Goal: Transaction & Acquisition: Purchase product/service

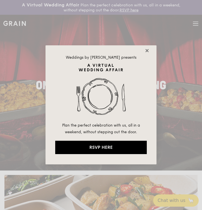
click at [149, 52] on icon at bounding box center [147, 50] width 5 height 5
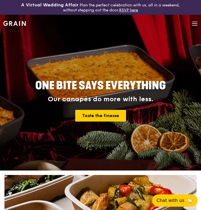
click at [190, 22] on div "Grain logo Meals On Demand Weddings Catering Why Grain Contact us" at bounding box center [100, 24] width 194 height 19
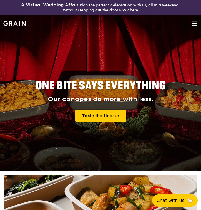
click at [193, 24] on icon at bounding box center [195, 24] width 6 height 6
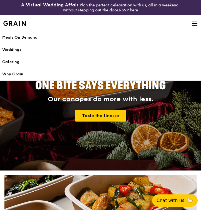
click at [28, 37] on div "Meals On Demand" at bounding box center [100, 38] width 197 height 6
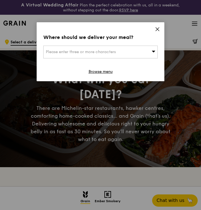
click at [86, 51] on span "Please enter three or more characters" at bounding box center [81, 51] width 70 height 5
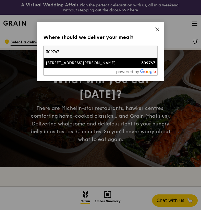
type input "309767"
click at [91, 61] on li "[STREET_ADDRESS][PERSON_NAME] 309767" at bounding box center [101, 63] width 114 height 10
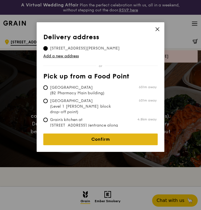
click at [97, 134] on link "Confirm" at bounding box center [100, 139] width 114 height 12
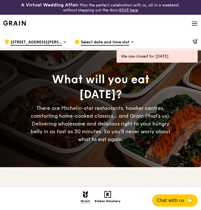
click at [103, 43] on span "Select date and time slot" at bounding box center [105, 42] width 49 height 6
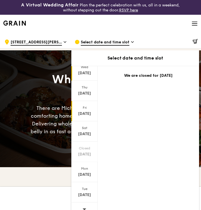
scroll to position [20, 0]
click at [89, 97] on div "[DATE]" at bounding box center [84, 91] width 26 height 20
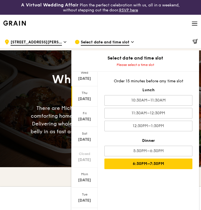
click at [135, 164] on div "6:30PM–7:30PM" at bounding box center [148, 163] width 88 height 11
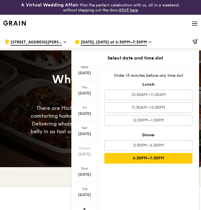
click at [44, 155] on div "What will you eat [DATE]? There are Michelin-star restaurants, hawker centres, …" at bounding box center [100, 108] width 201 height 117
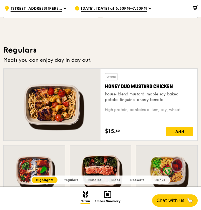
scroll to position [174, 0]
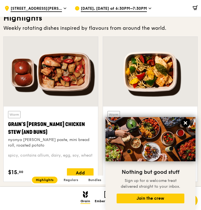
click at [185, 124] on icon at bounding box center [185, 122] width 3 height 3
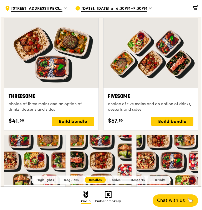
scroll to position [934, 0]
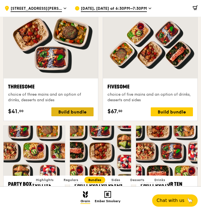
click at [84, 112] on div "Build bundle" at bounding box center [72, 111] width 42 height 9
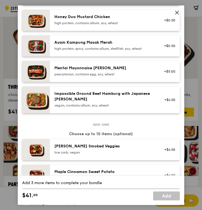
scroll to position [178, 0]
